Goal: Task Accomplishment & Management: Use online tool/utility

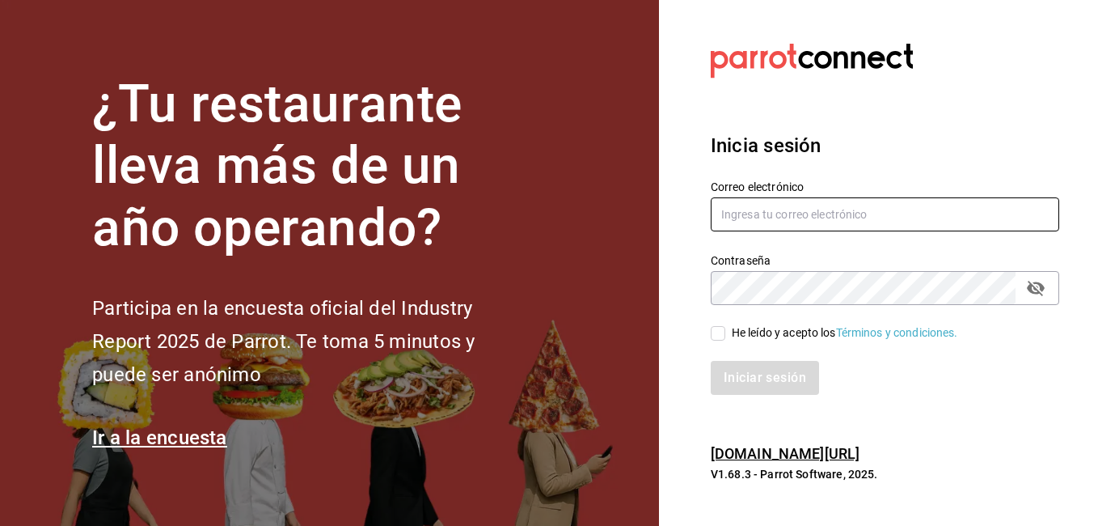
type input "delacruznallely861@gmail.com"
click at [723, 336] on input "He leído y acepto los Términos y condiciones." at bounding box center [718, 333] width 15 height 15
checkbox input "true"
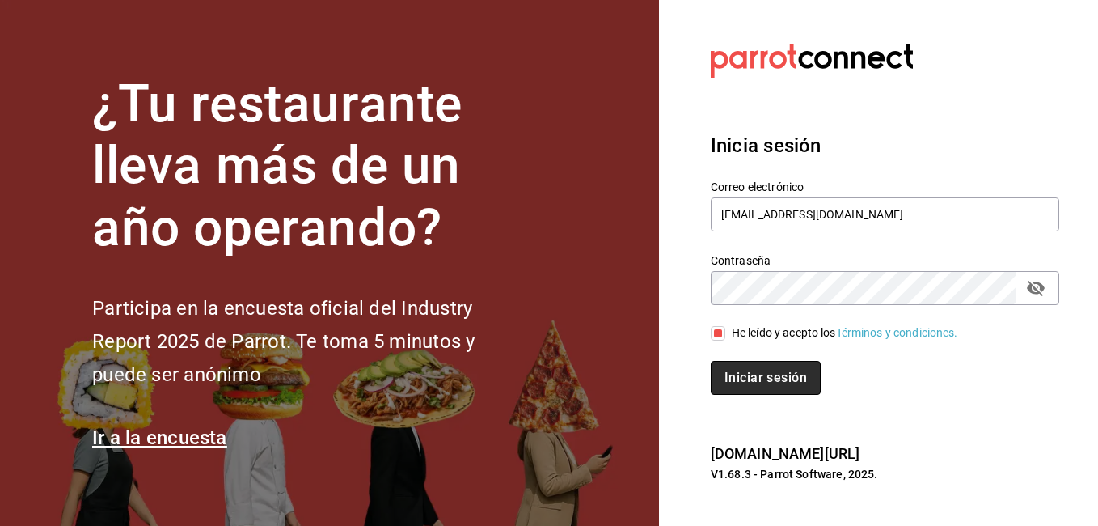
click at [745, 382] on button "Iniciar sesión" at bounding box center [766, 378] width 110 height 34
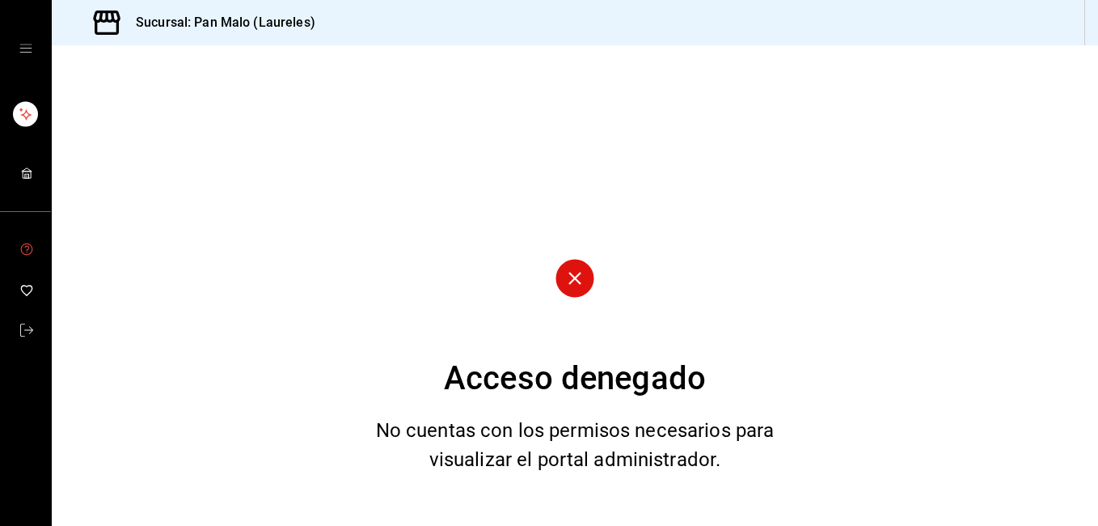
click at [27, 174] on icon "mailbox folders" at bounding box center [26, 173] width 13 height 13
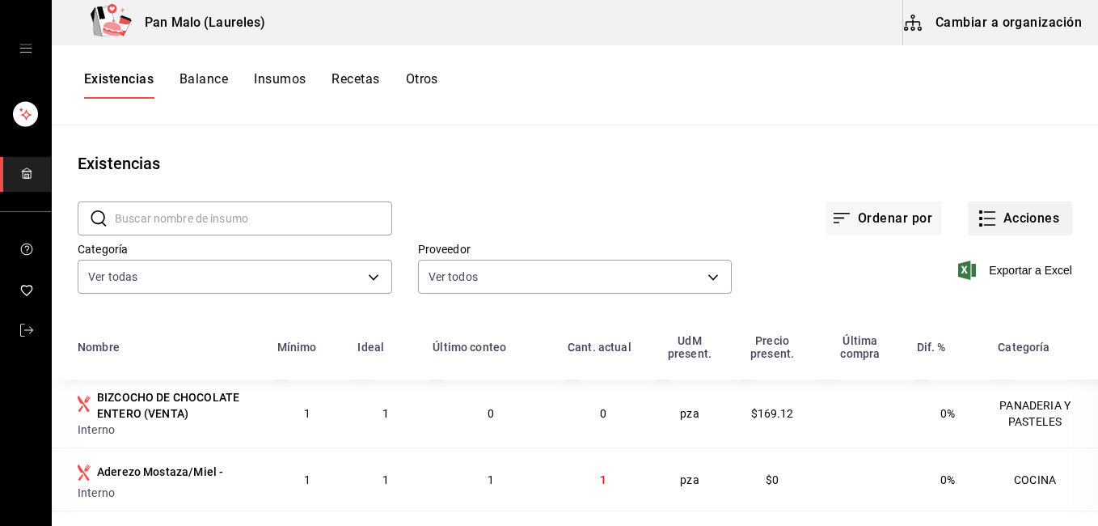
click at [1018, 205] on button "Acciones" at bounding box center [1020, 218] width 104 height 34
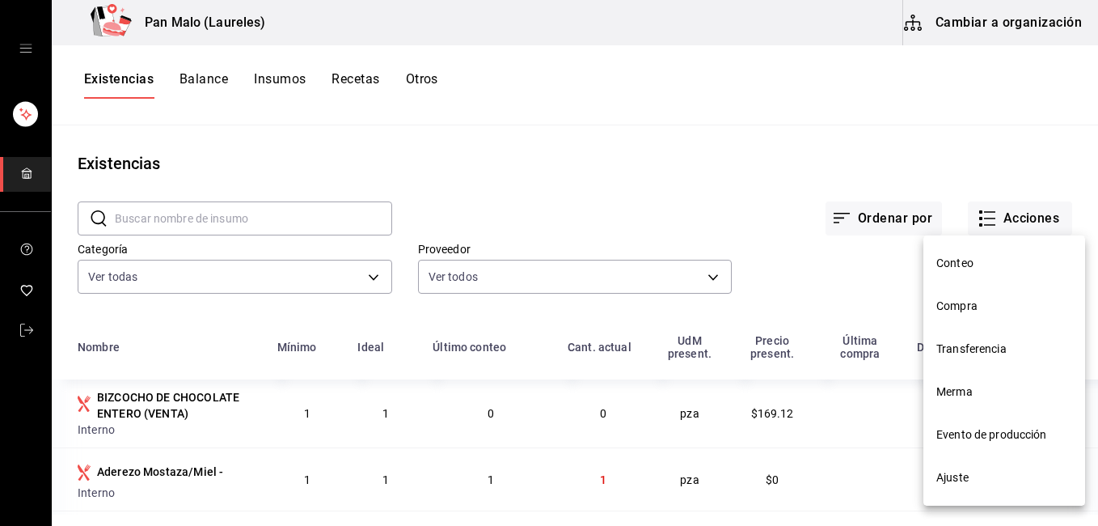
click at [955, 401] on li "Merma" at bounding box center [1004, 391] width 162 height 43
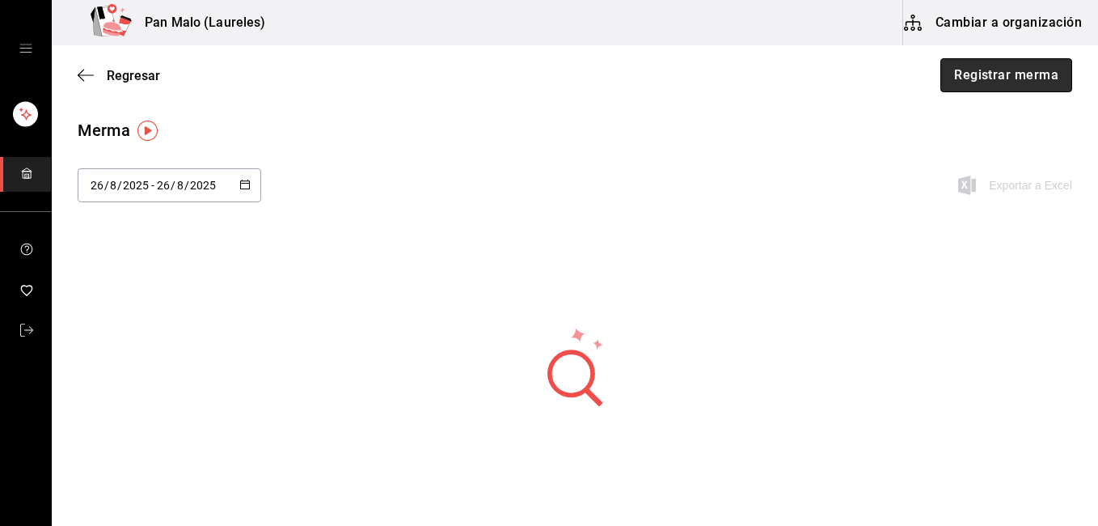
click at [958, 71] on button "Registrar merma" at bounding box center [1006, 75] width 132 height 34
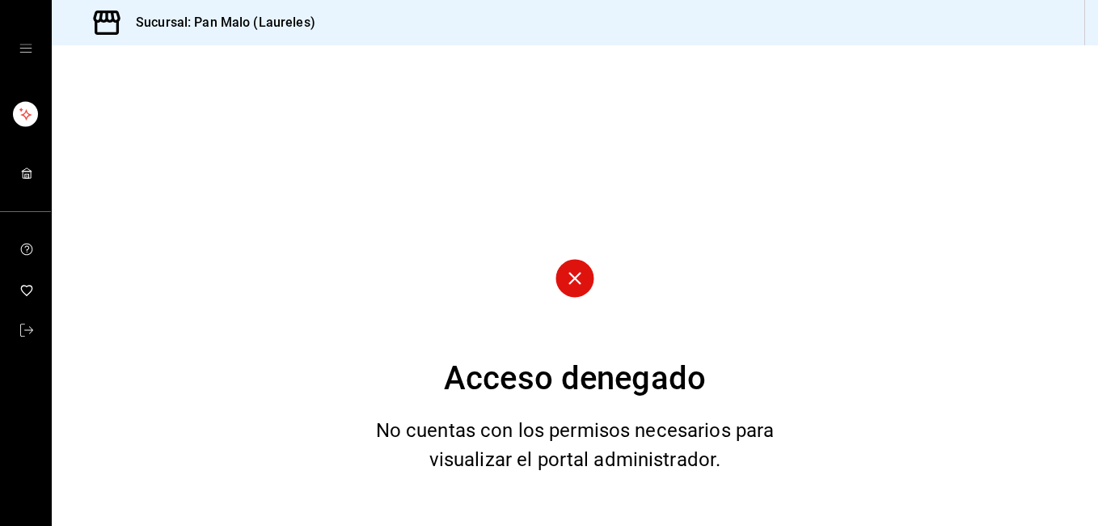
click at [23, 167] on icon "mailbox folders" at bounding box center [26, 173] width 13 height 13
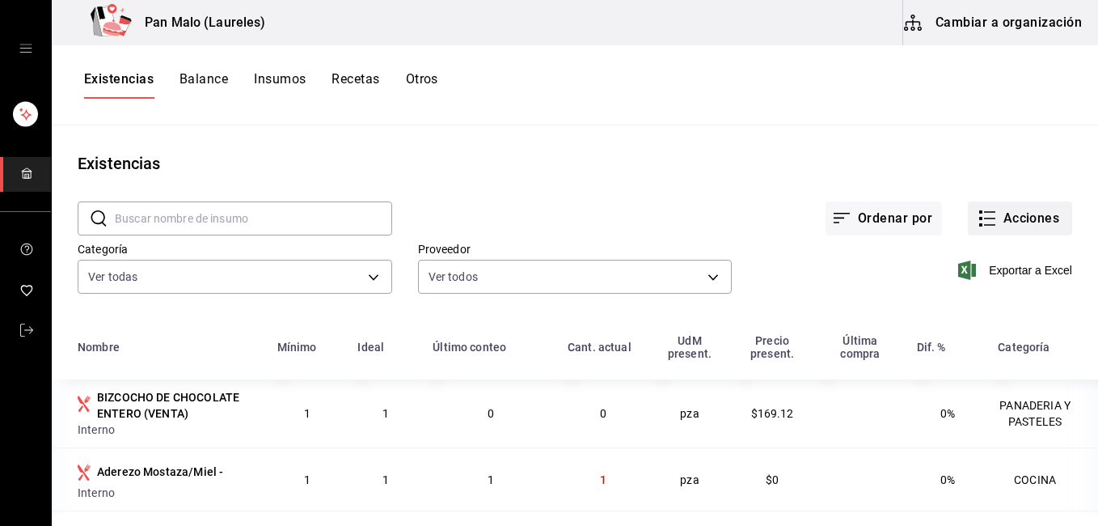
click at [1011, 216] on button "Acciones" at bounding box center [1020, 218] width 104 height 34
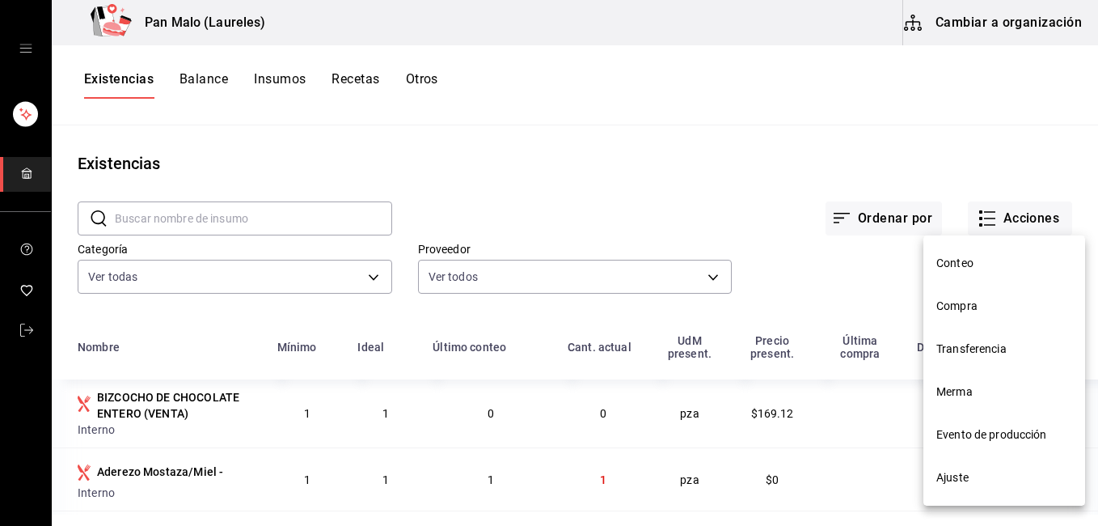
click at [956, 399] on span "Merma" at bounding box center [1004, 391] width 136 height 17
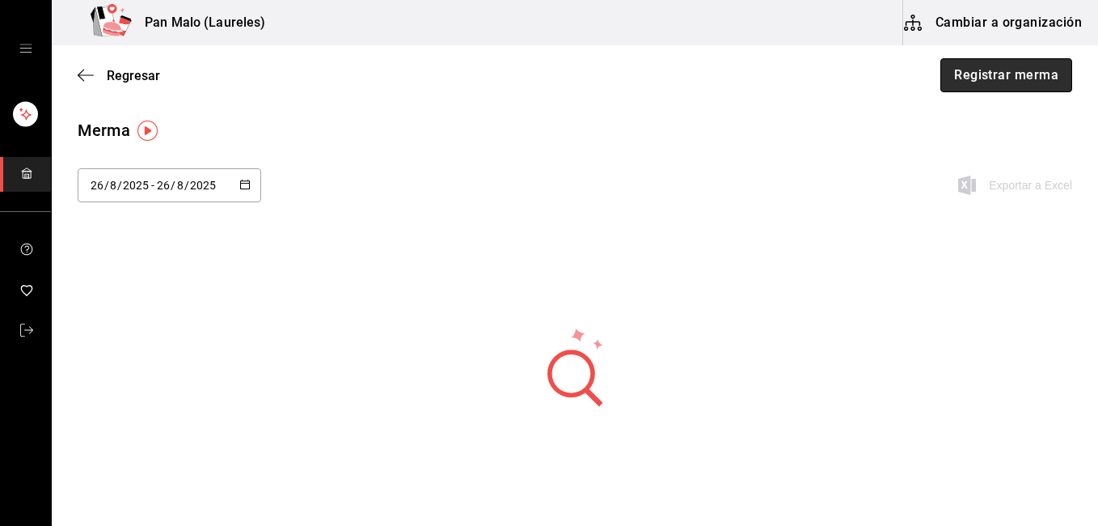
click at [950, 73] on button "Registrar merma" at bounding box center [1006, 75] width 132 height 34
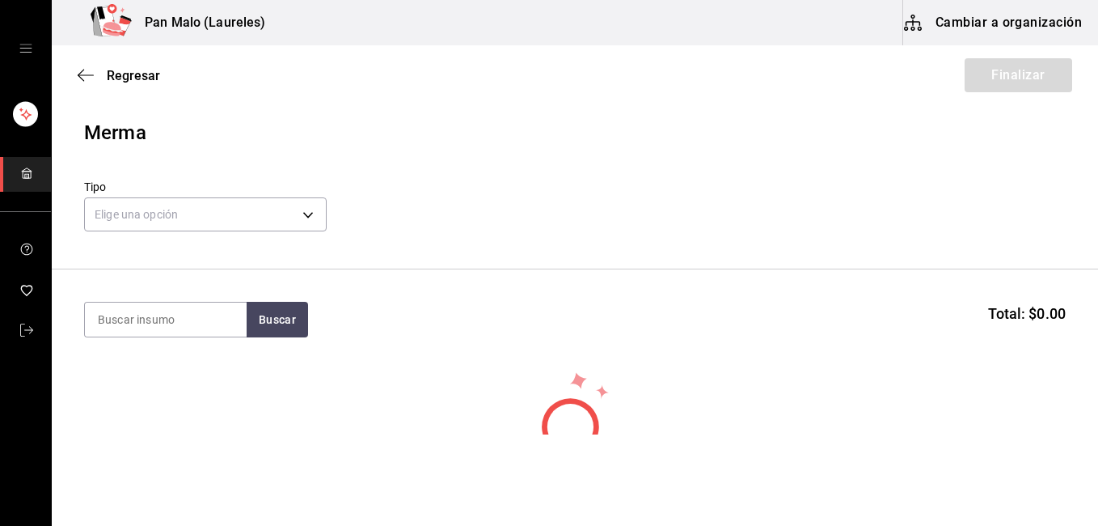
click at [309, 190] on label "Tipo" at bounding box center [205, 186] width 243 height 11
click at [292, 208] on body "Pan Malo (Laureles) Cambiar a organización Regresar Finalizar Merma Tipo Elige …" at bounding box center [549, 217] width 1098 height 434
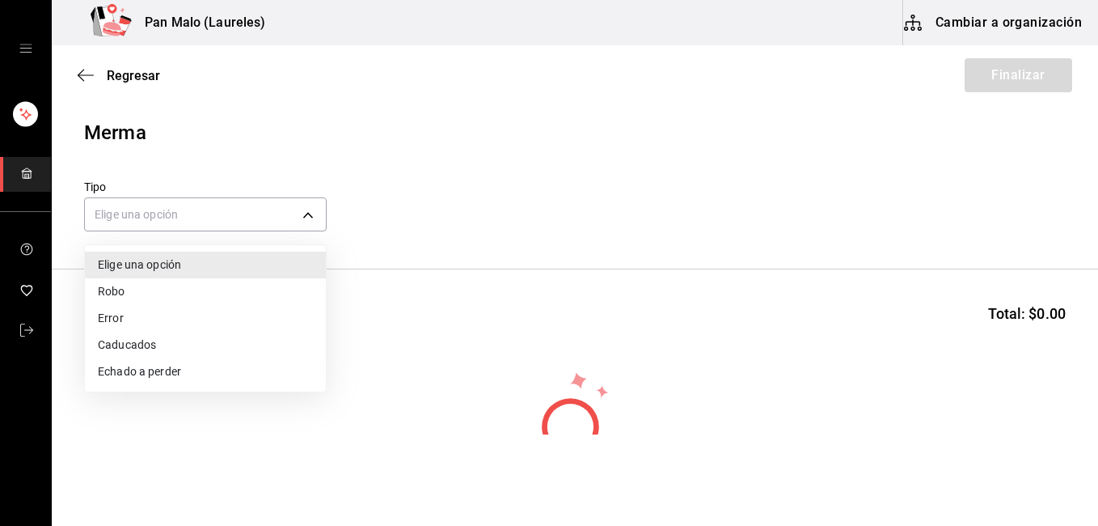
click at [164, 353] on li "Caducados" at bounding box center [205, 345] width 241 height 27
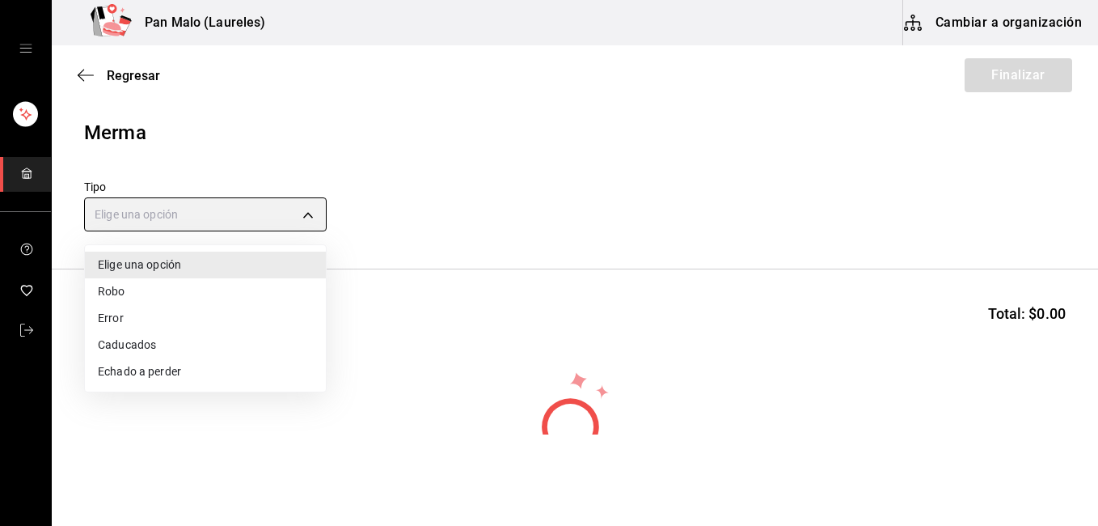
type input "EXPIRED"
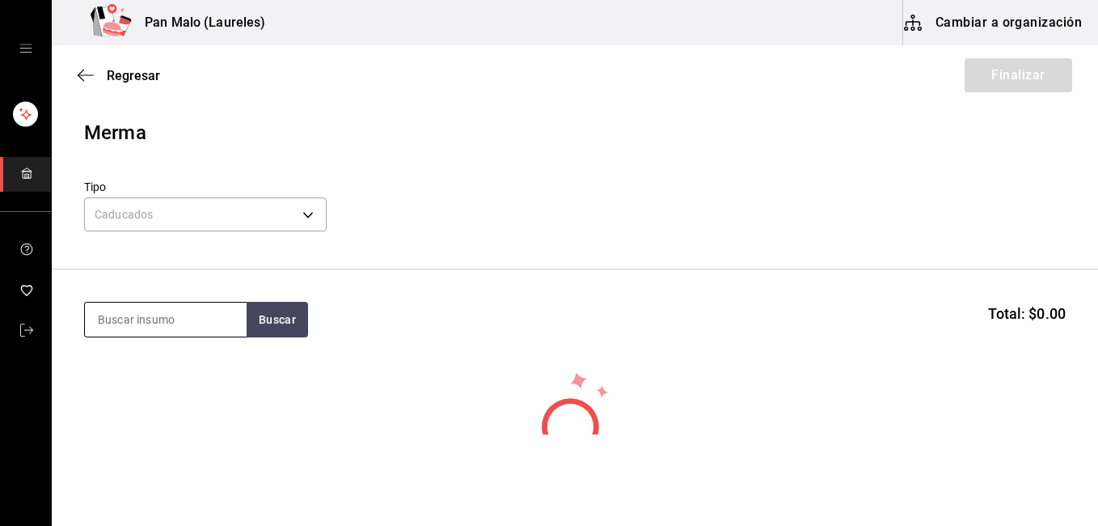
click at [180, 320] on input at bounding box center [166, 319] width 162 height 34
type input "concha"
click at [256, 320] on button "Buscar" at bounding box center [277, 320] width 61 height 36
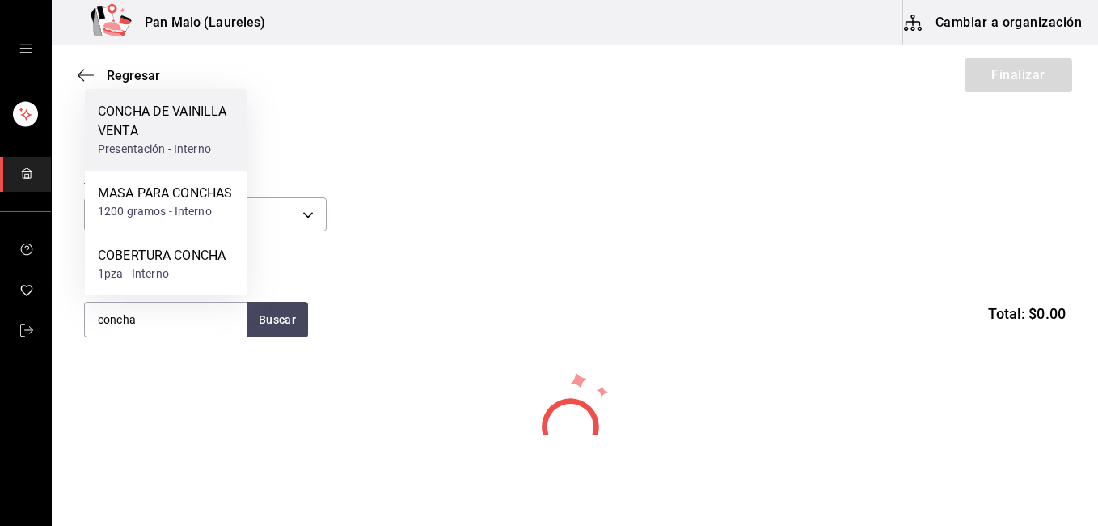
click at [120, 102] on div "CONCHA DE VAINILLA VENTA" at bounding box center [166, 121] width 136 height 39
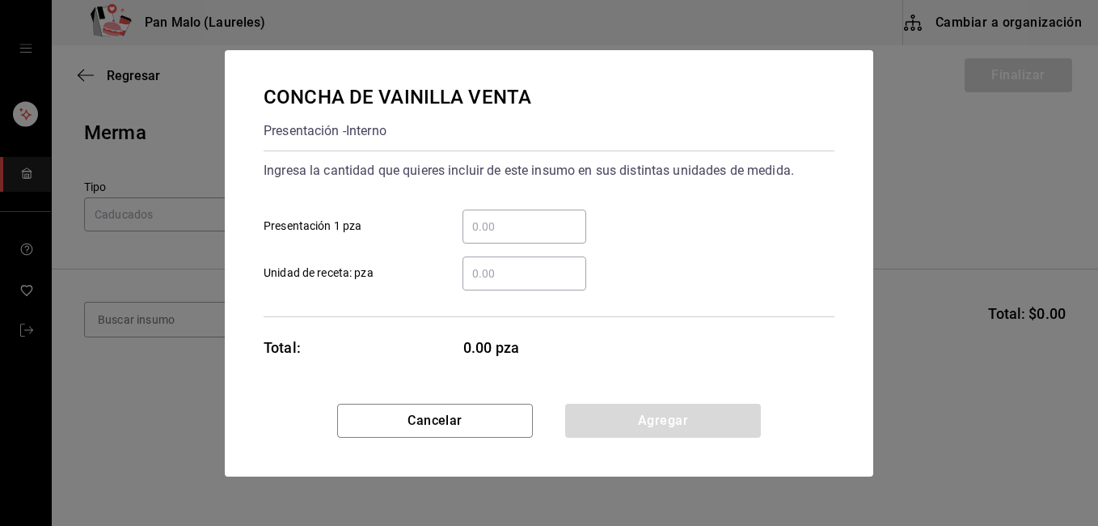
click at [497, 227] on input "​ Presentación 1 pza" at bounding box center [524, 226] width 124 height 19
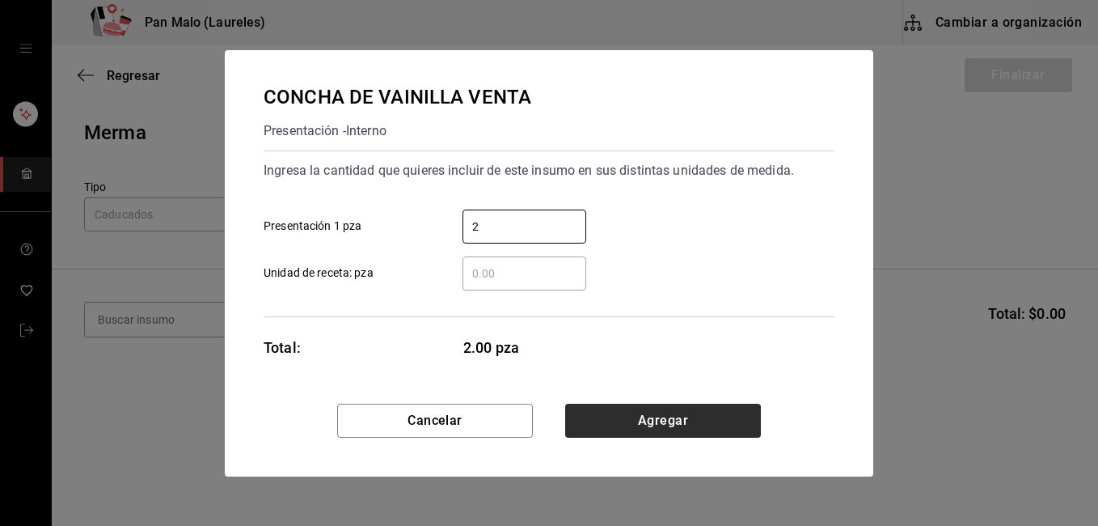
type input "2"
click at [616, 430] on button "Agregar" at bounding box center [663, 420] width 196 height 34
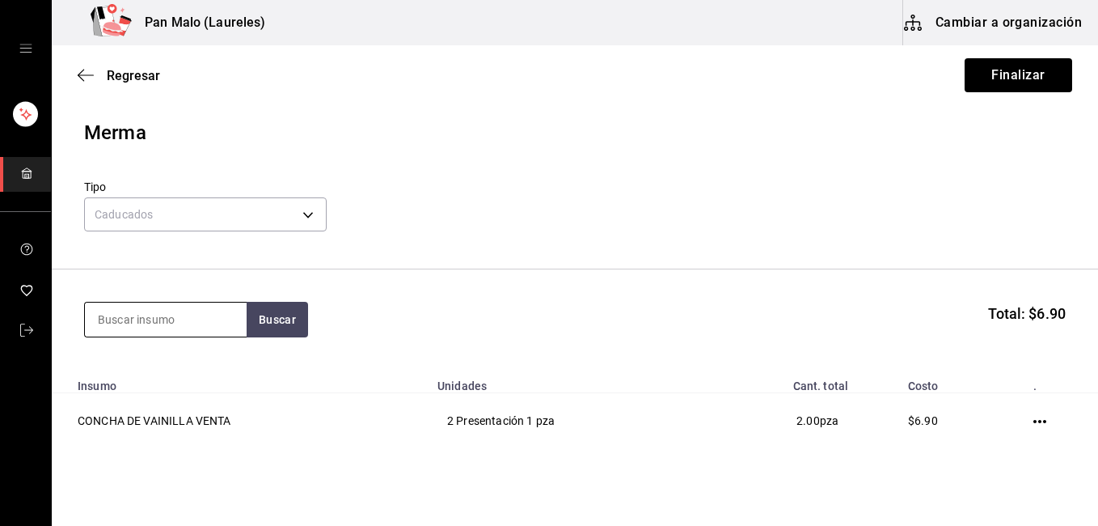
click at [188, 323] on input at bounding box center [166, 319] width 162 height 34
type input "bizcocho"
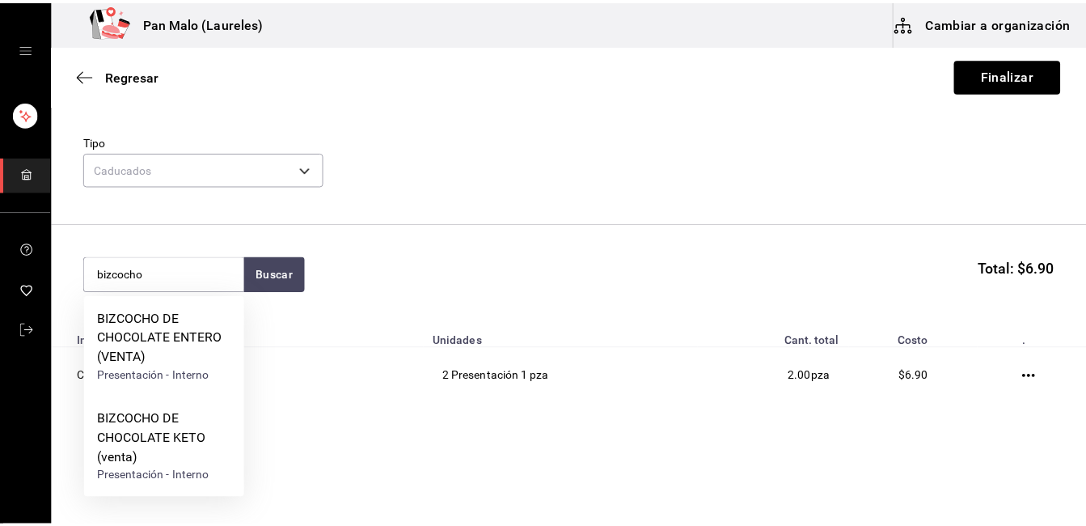
scroll to position [66, 0]
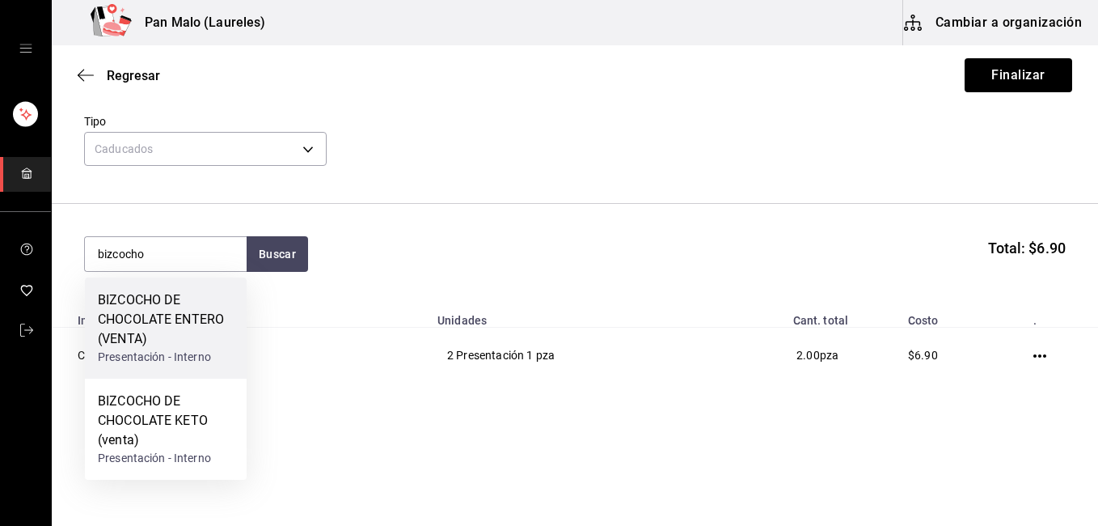
click at [179, 315] on div "BIZCOCHO DE CHOCOLATE ENTERO (VENTA)" at bounding box center [166, 319] width 136 height 58
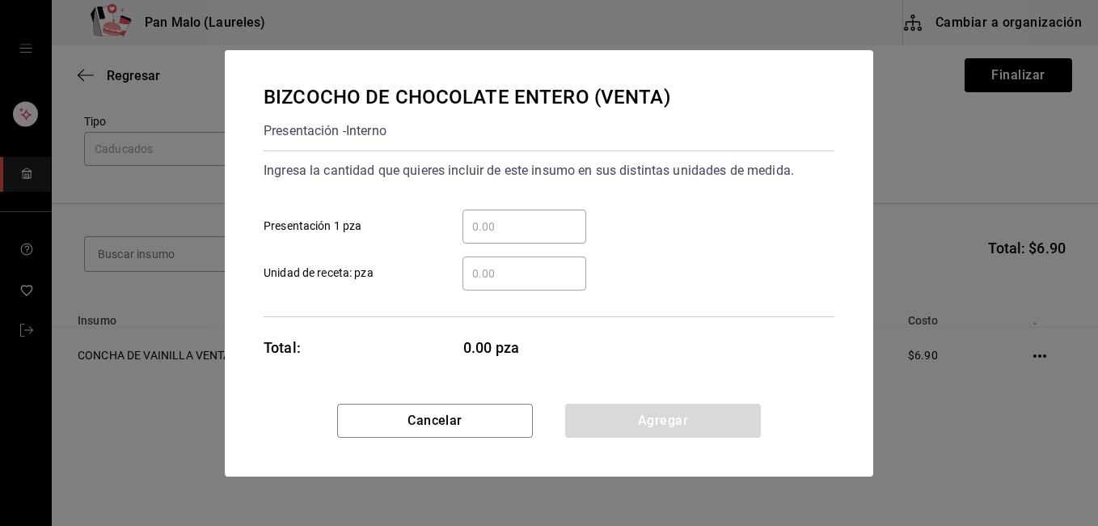
click at [495, 227] on input "​ Presentación 1 pza" at bounding box center [524, 226] width 124 height 19
type input "1"
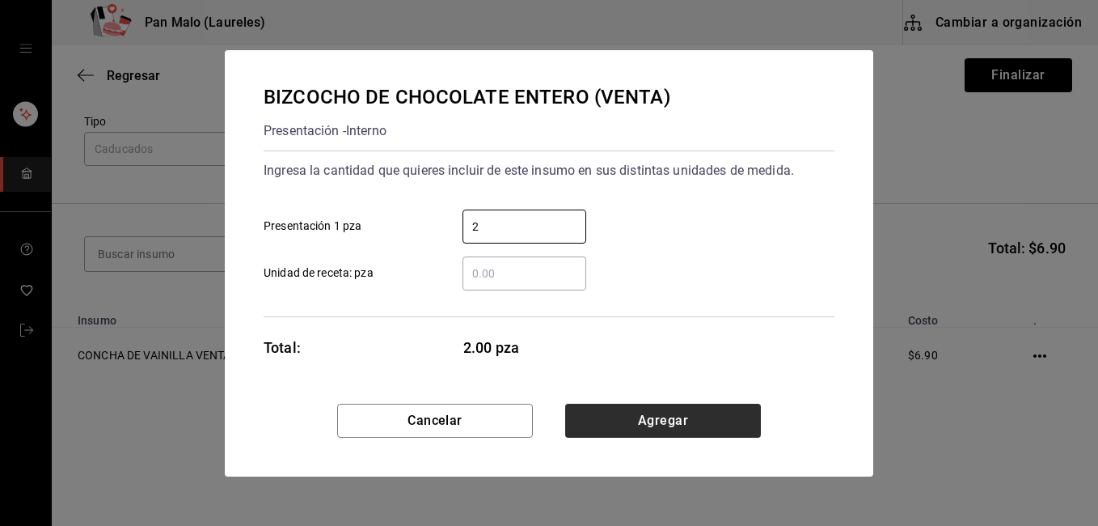
type input "2"
click at [609, 408] on button "Agregar" at bounding box center [663, 420] width 196 height 34
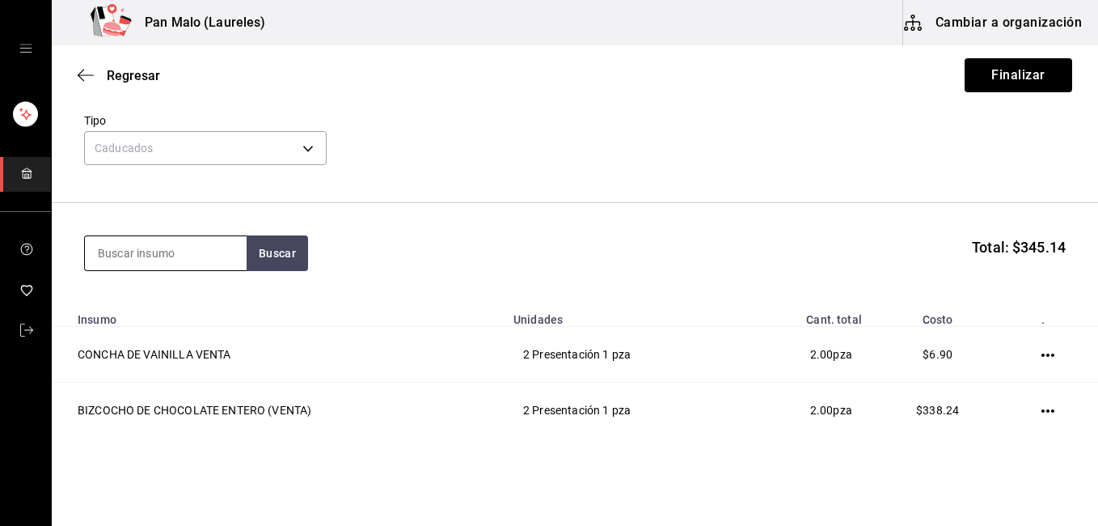
click at [202, 254] on input at bounding box center [166, 253] width 162 height 34
type input "platano"
click at [296, 268] on button "Buscar" at bounding box center [277, 253] width 61 height 36
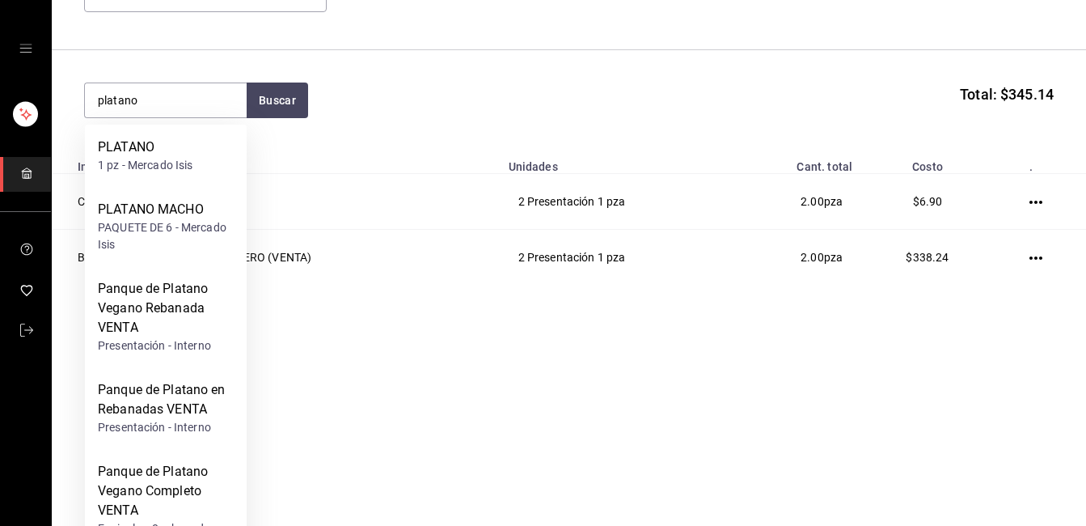
scroll to position [188, 0]
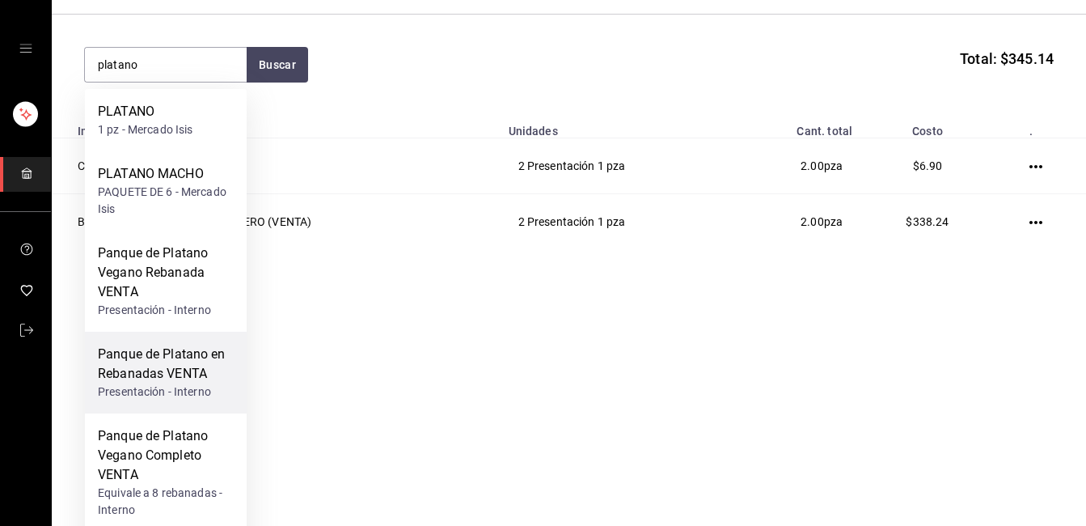
click at [155, 372] on div "Panque de Platano en Rebanadas VENTA" at bounding box center [166, 363] width 136 height 39
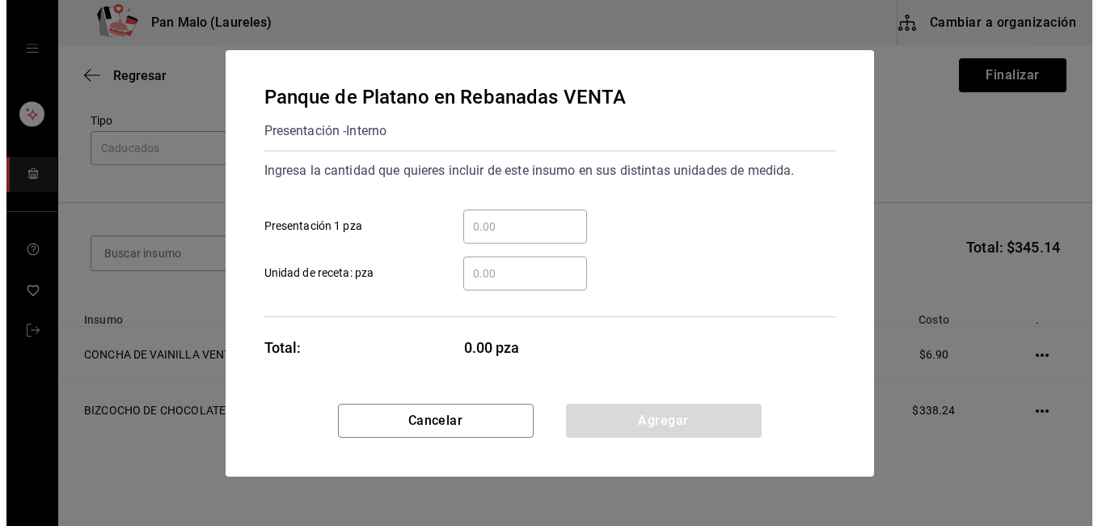
scroll to position [0, 0]
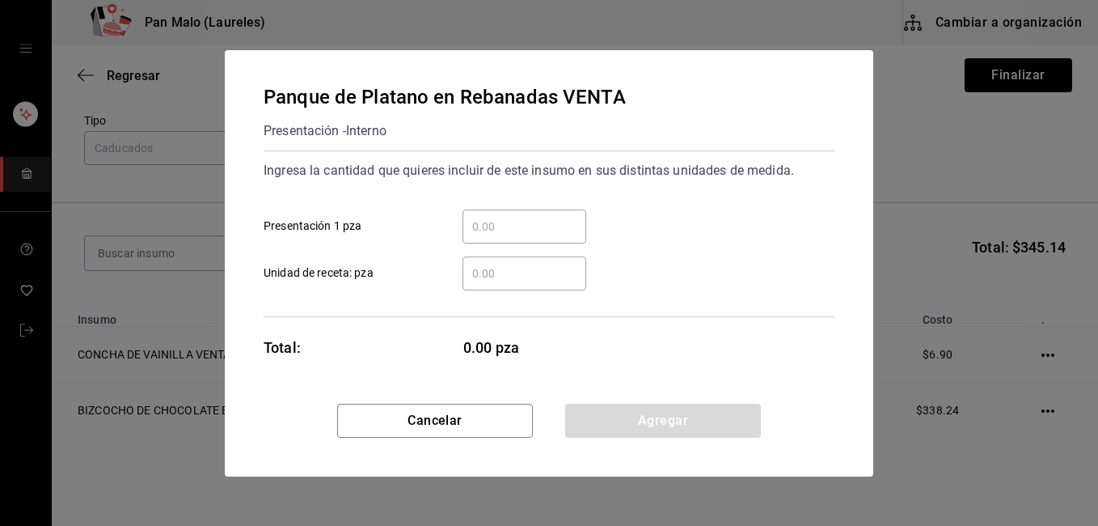
click at [509, 222] on input "​ Presentación 1 pza" at bounding box center [524, 226] width 124 height 19
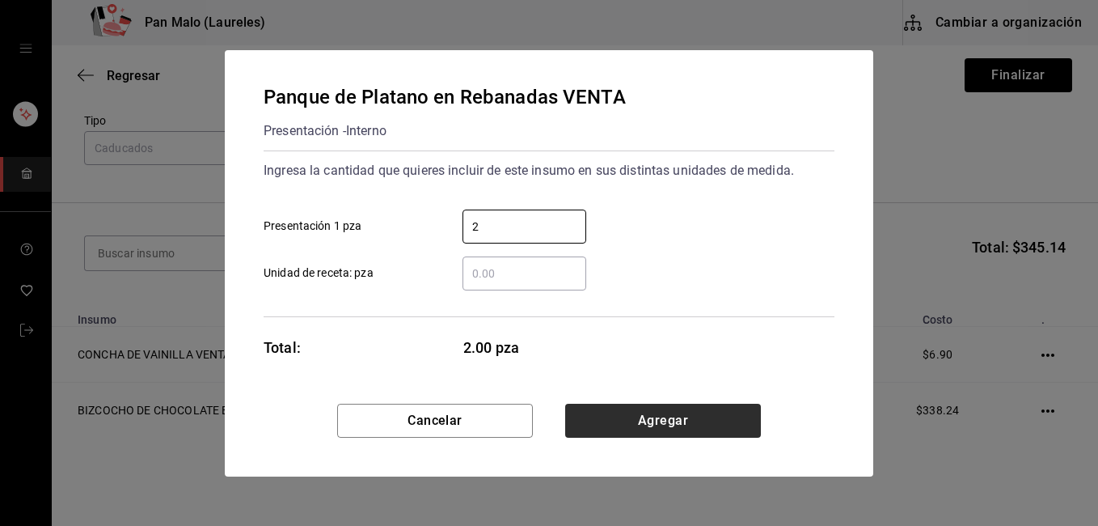
type input "2"
click at [710, 416] on button "Agregar" at bounding box center [663, 420] width 196 height 34
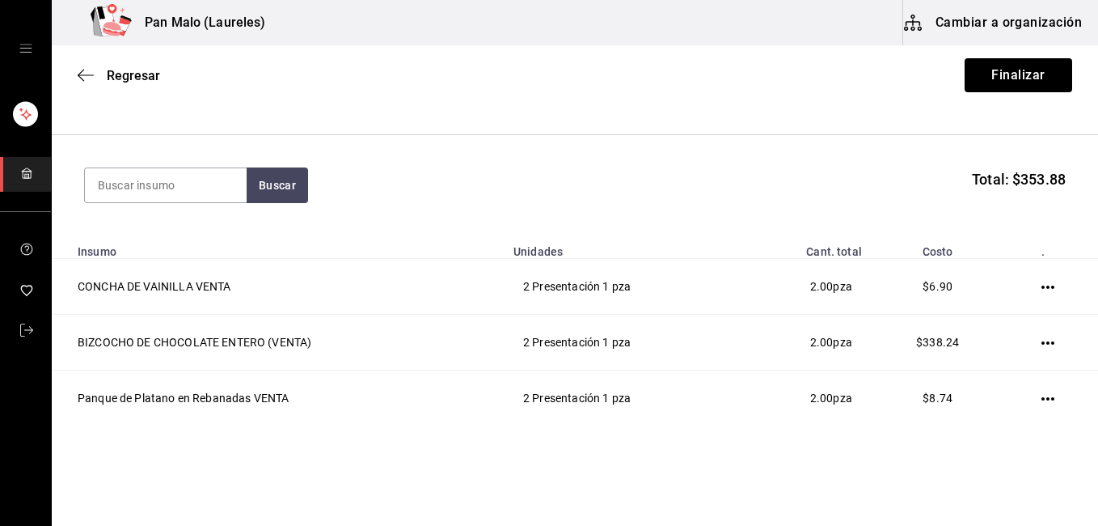
scroll to position [178, 0]
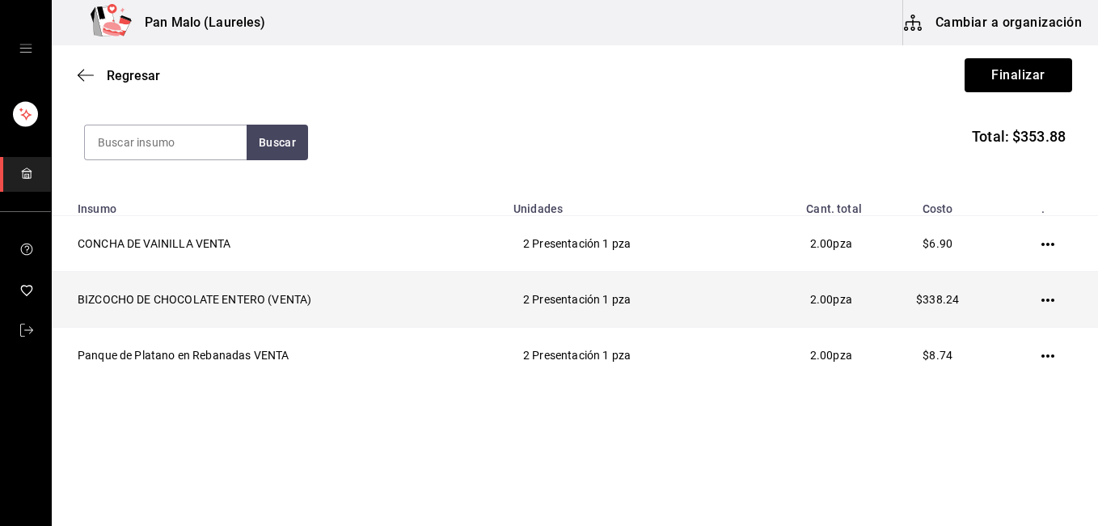
click at [1032, 310] on td at bounding box center [1050, 300] width 95 height 56
click at [1027, 299] on td at bounding box center [1050, 300] width 95 height 56
click at [1041, 298] on icon "button" at bounding box center [1047, 300] width 13 height 13
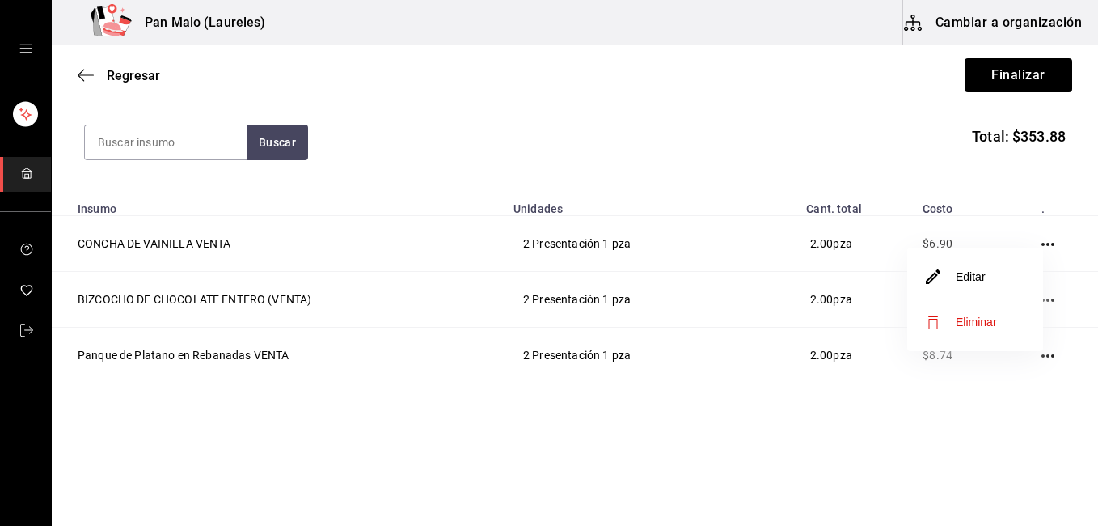
click at [1019, 290] on li "Editar" at bounding box center [975, 276] width 136 height 45
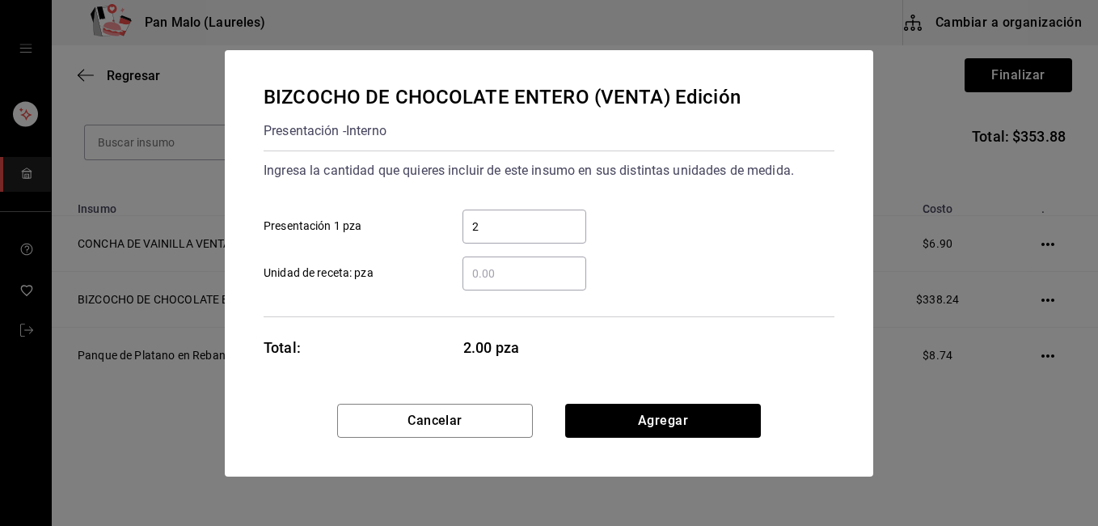
click at [520, 222] on input "2" at bounding box center [524, 226] width 124 height 19
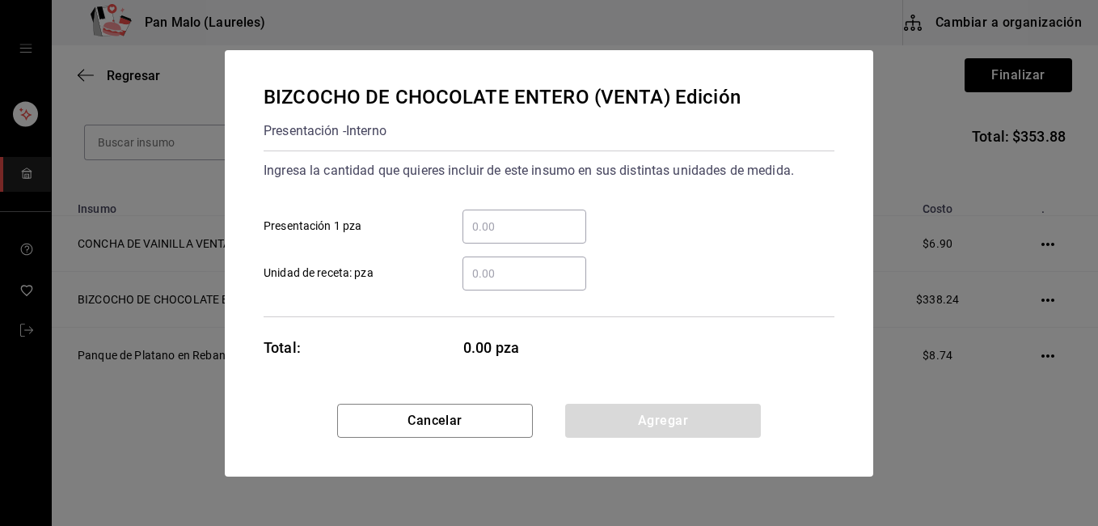
click at [513, 267] on input "​ Unidad de receta: pza" at bounding box center [524, 273] width 124 height 19
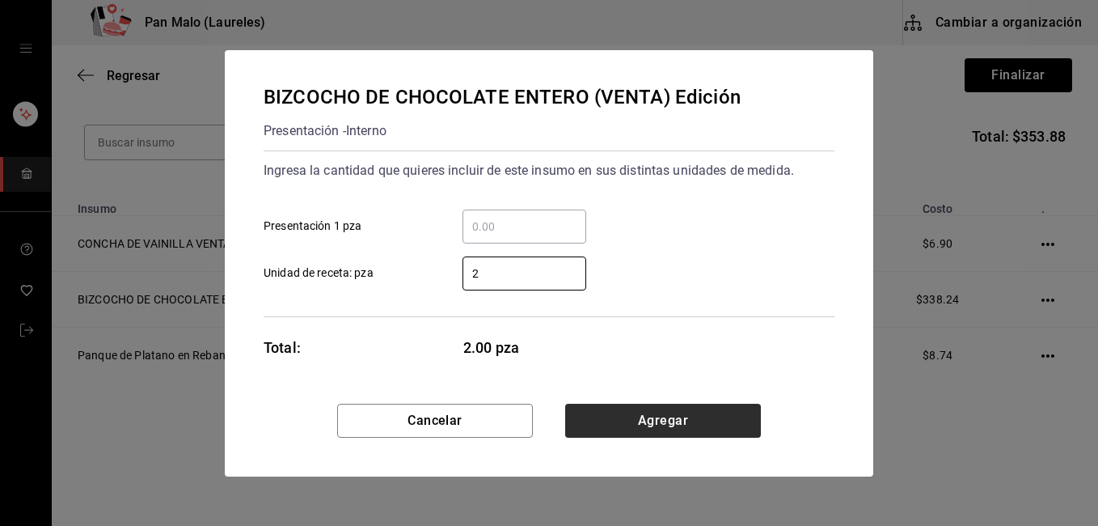
type input "2"
click at [673, 414] on button "Agregar" at bounding box center [663, 420] width 196 height 34
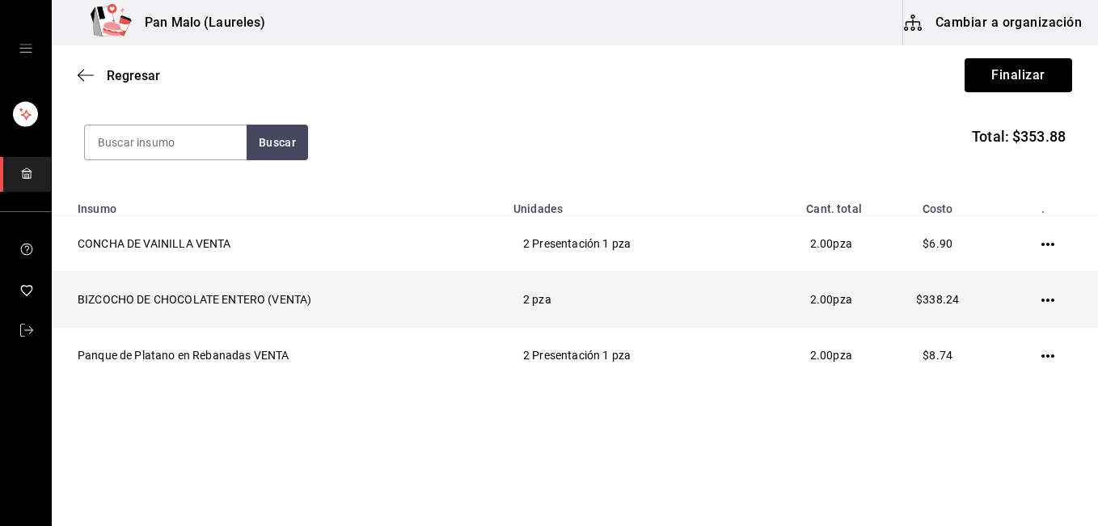
click at [1029, 310] on td at bounding box center [1050, 300] width 95 height 56
click at [1041, 299] on icon "button" at bounding box center [1047, 299] width 13 height 3
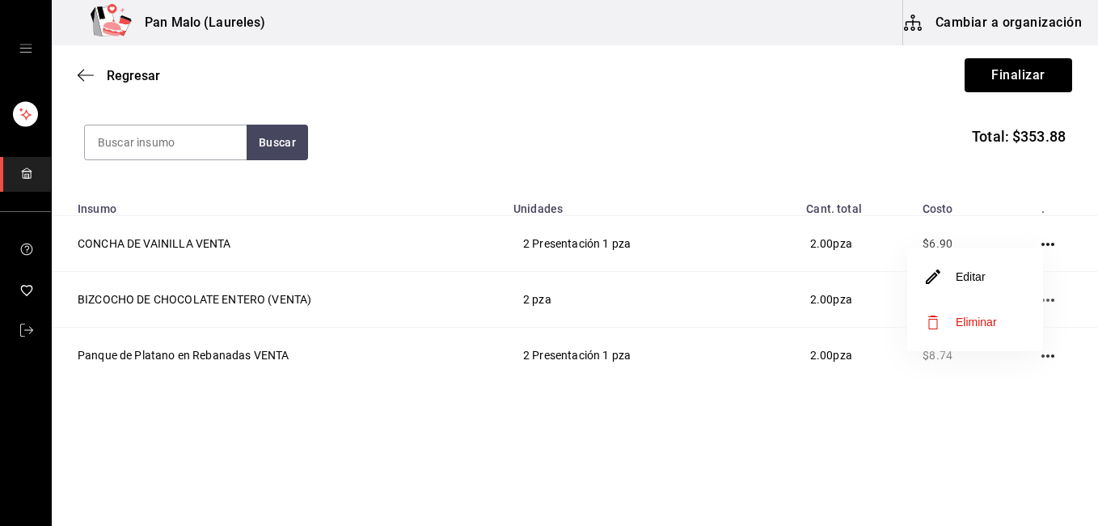
click at [992, 288] on li "Editar" at bounding box center [975, 276] width 136 height 45
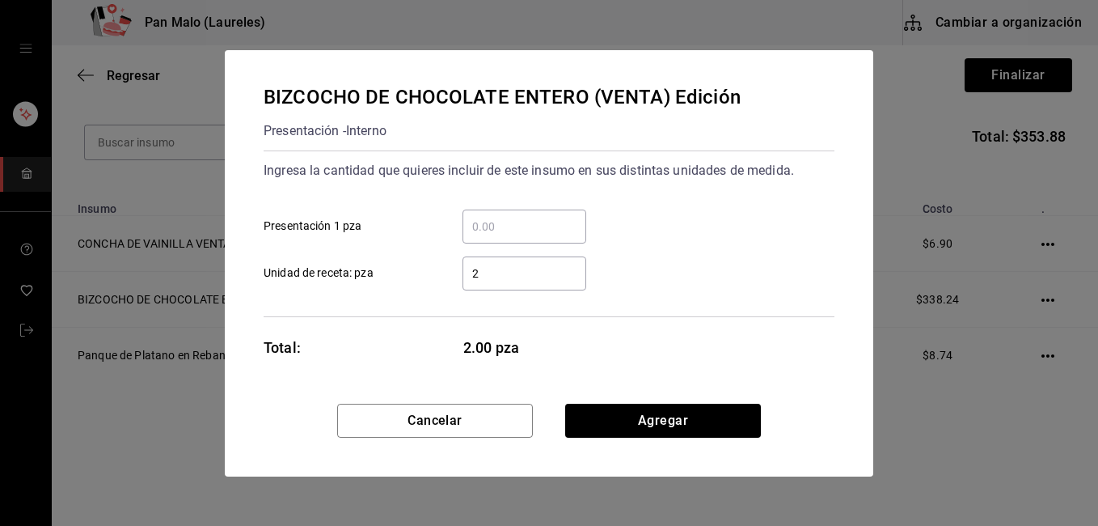
click at [506, 284] on div "2 ​" at bounding box center [524, 273] width 124 height 34
click at [506, 283] on input "2" at bounding box center [524, 273] width 124 height 19
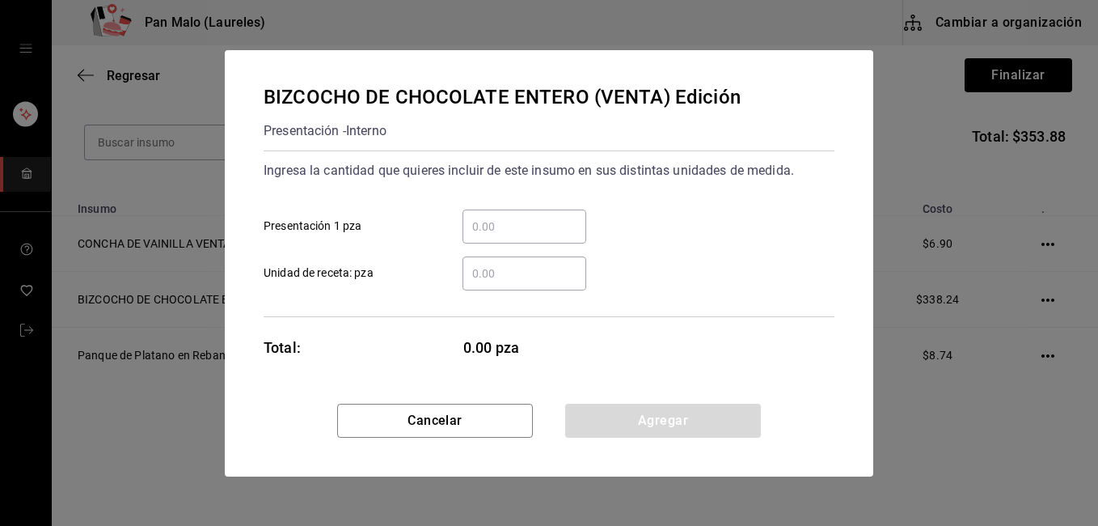
click at [492, 222] on input "​ Presentación 1 pza" at bounding box center [524, 226] width 124 height 19
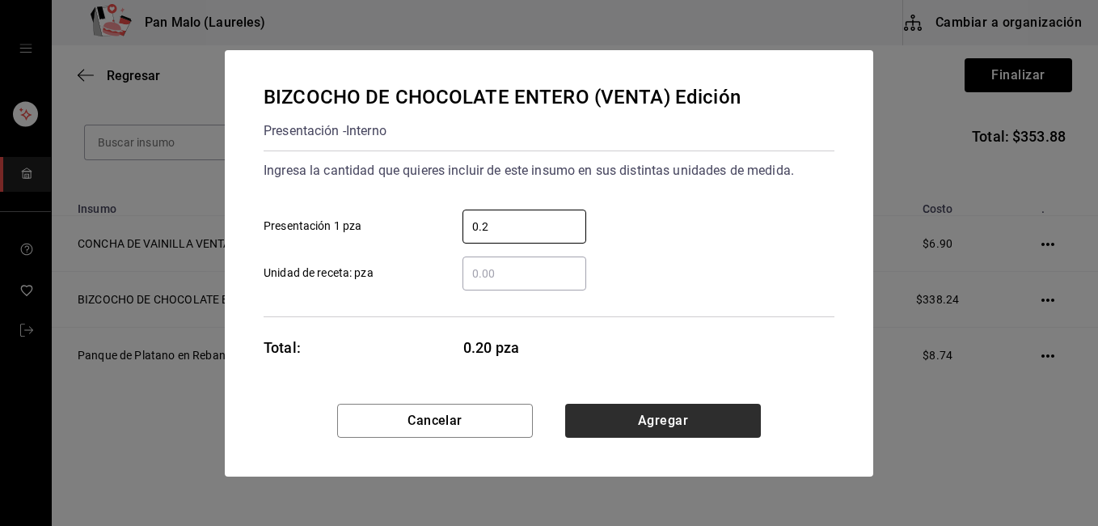
type input "0.2"
click at [636, 424] on button "Agregar" at bounding box center [663, 420] width 196 height 34
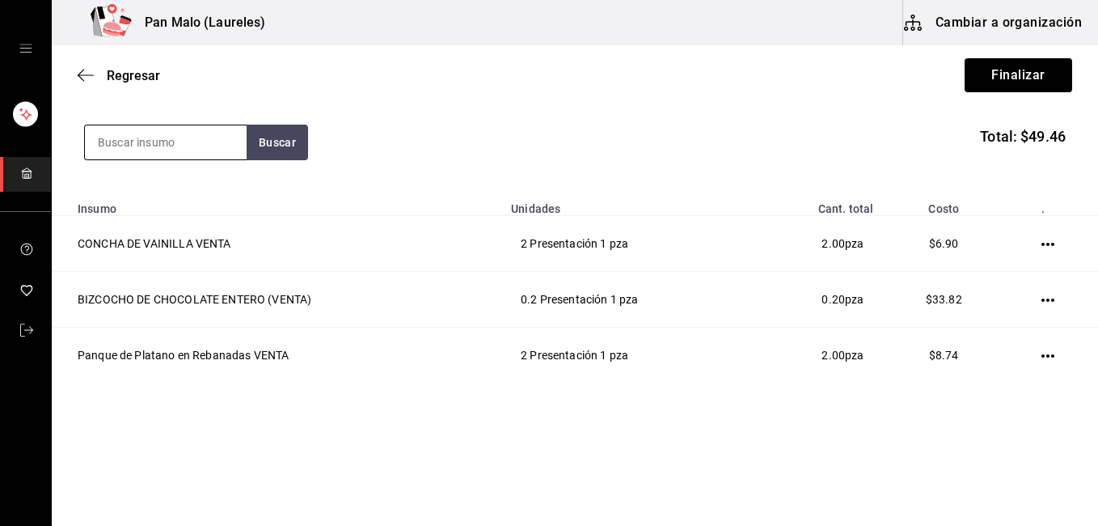
click at [187, 142] on input at bounding box center [166, 142] width 162 height 34
type input "zanahoria"
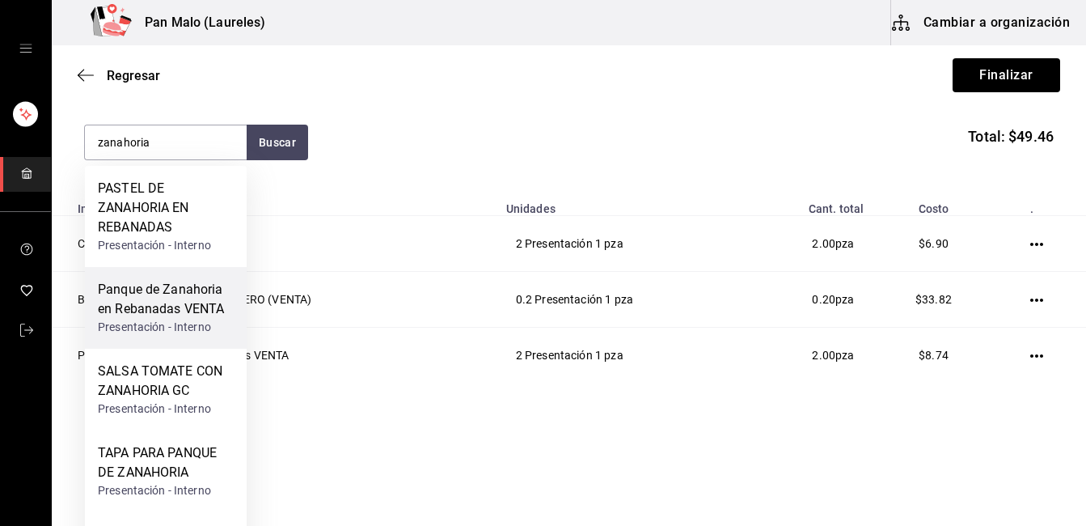
click at [195, 319] on div "Presentación - Interno" at bounding box center [166, 327] width 136 height 17
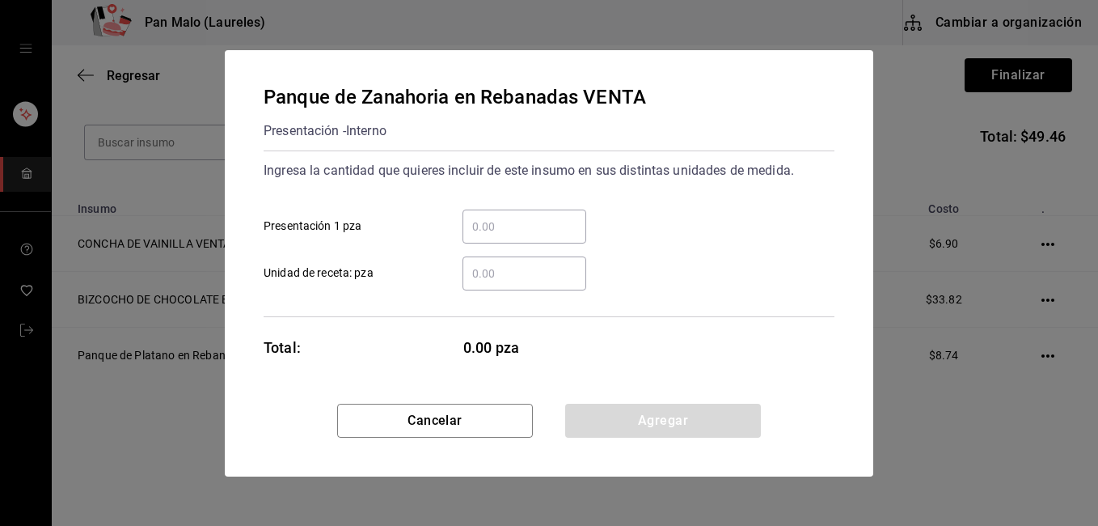
click at [486, 217] on input "​ Presentación 1 pza" at bounding box center [524, 226] width 124 height 19
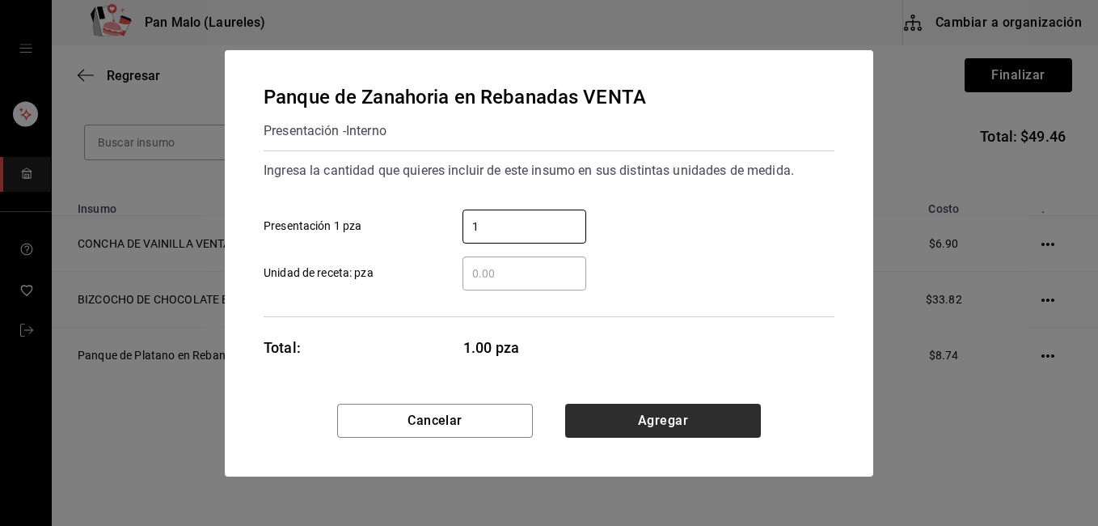
type input "1"
click at [689, 427] on button "Agregar" at bounding box center [663, 420] width 196 height 34
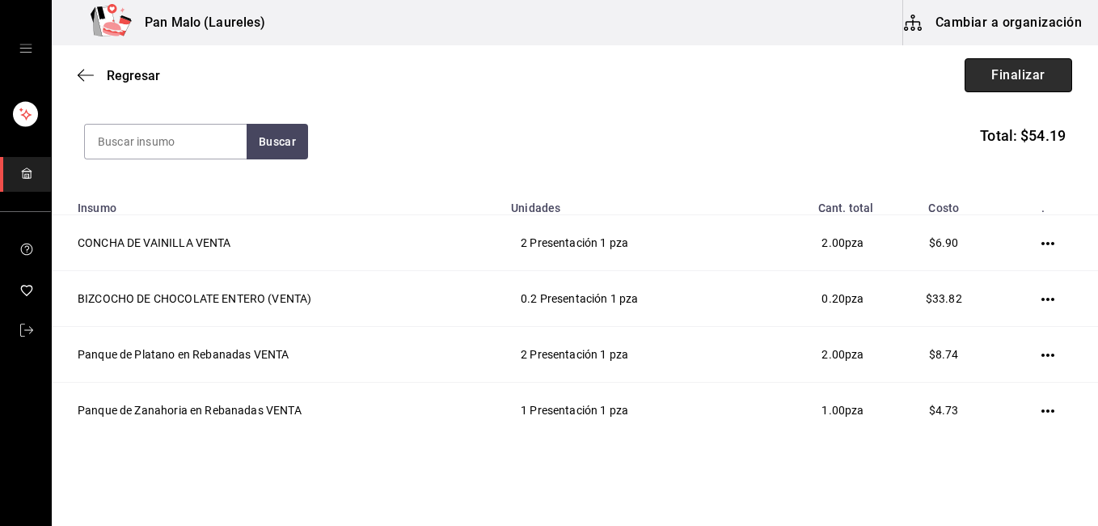
click at [969, 82] on button "Finalizar" at bounding box center [1019, 75] width 108 height 34
